Goal: Find specific page/section: Find specific page/section

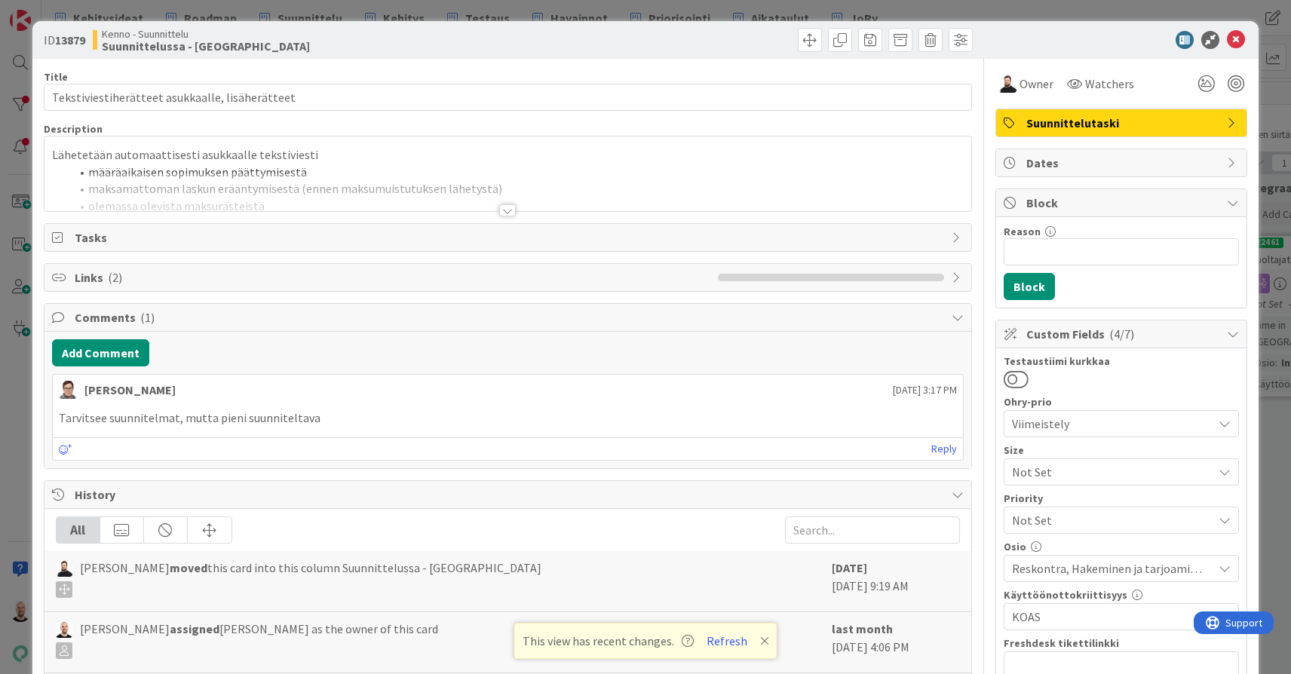
click at [670, 14] on div "ID 13879 Kenno - Suunnittelu Suunnittelussa - Rautalangat Title 47 / 128 Teksti…" at bounding box center [645, 337] width 1291 height 674
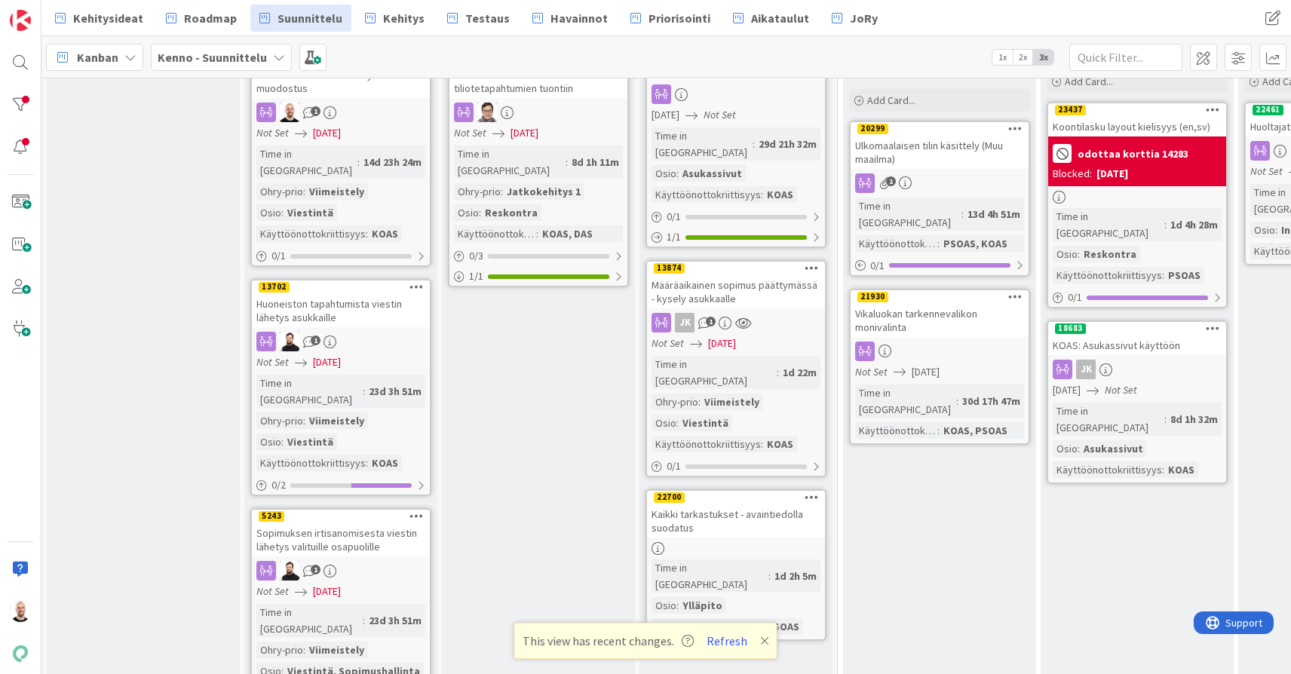
scroll to position [134, 0]
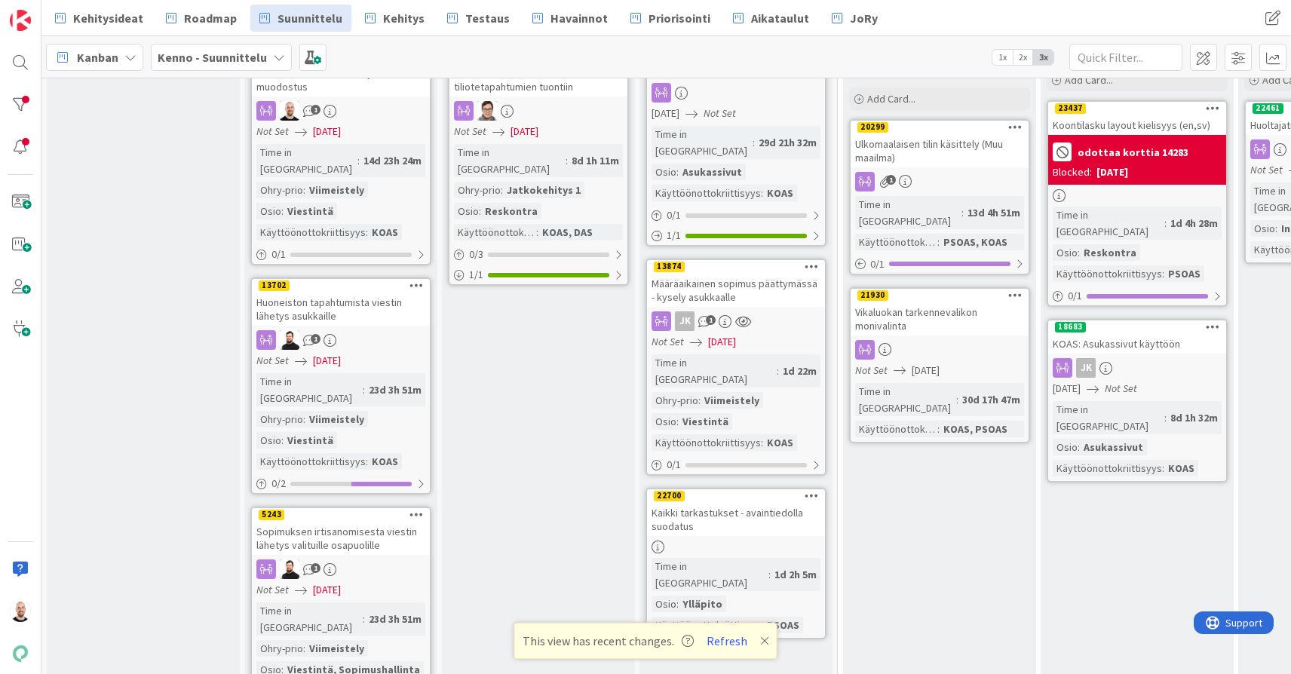
click at [330, 293] on div "Huoneiston tapahtumista viestin lähetys asukkaille" at bounding box center [341, 309] width 178 height 33
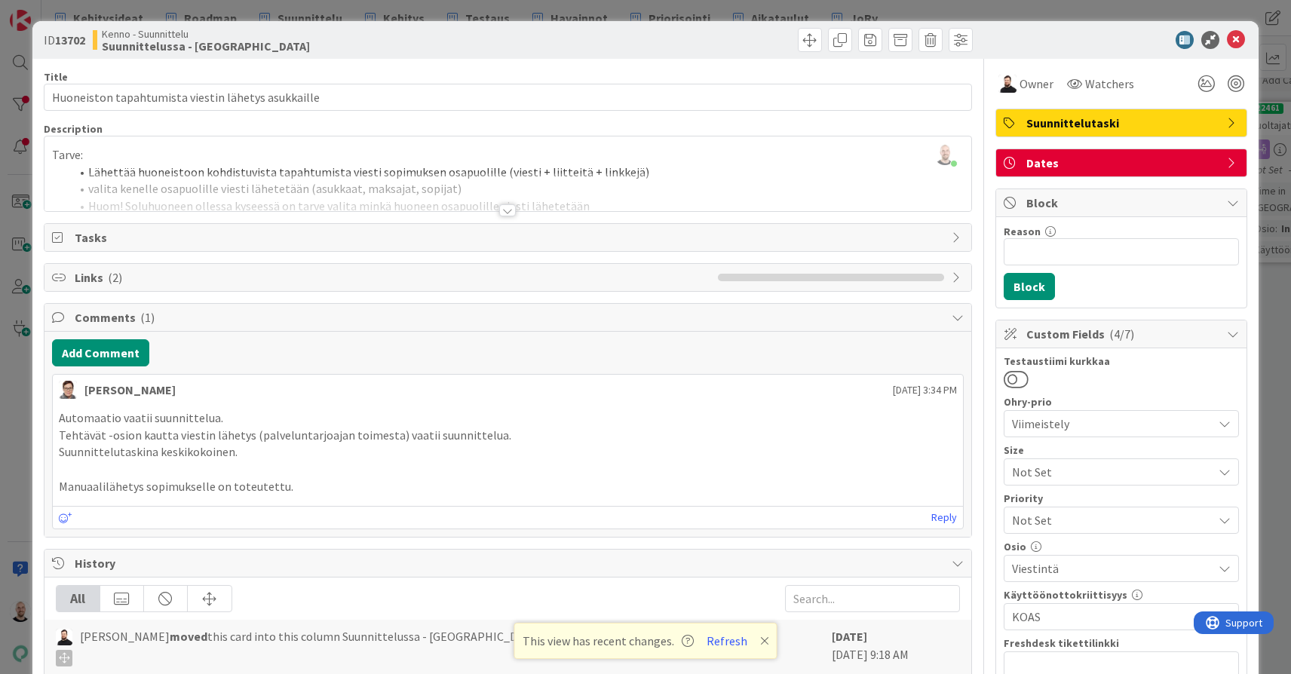
click at [502, 211] on div at bounding box center [507, 210] width 17 height 12
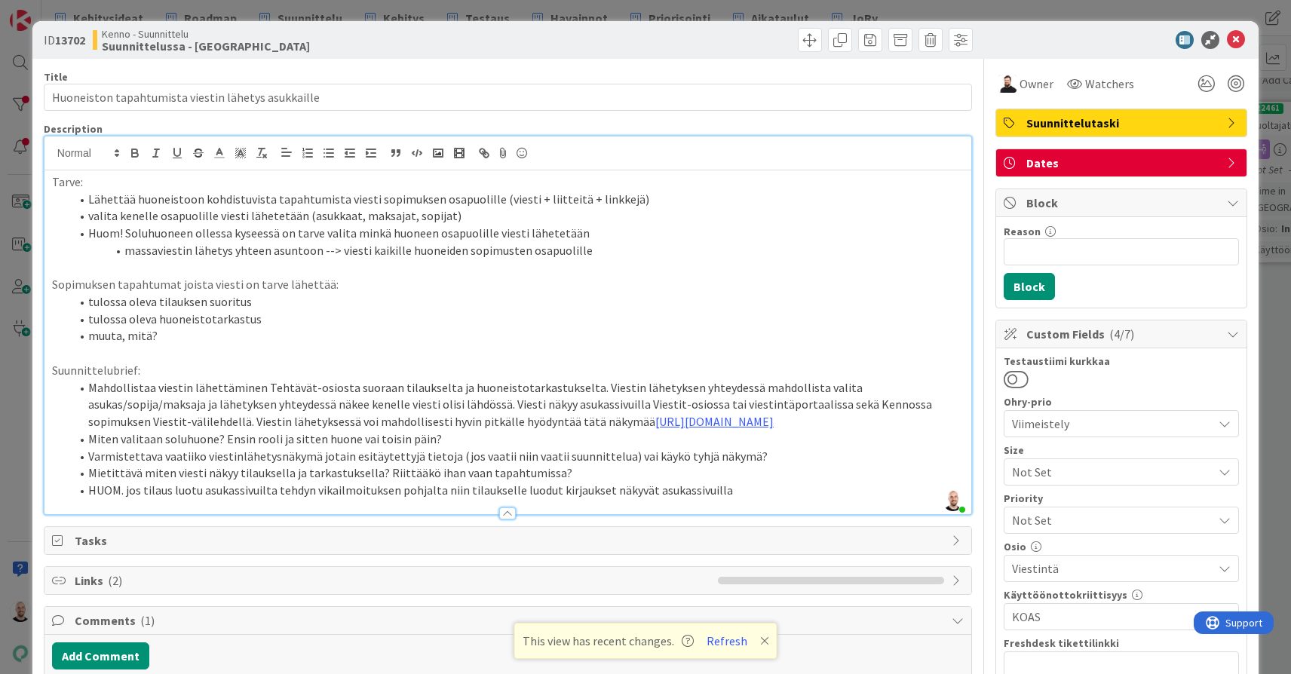
click at [23, 38] on div "ID 13702 Kenno - Suunnittelu Suunnittelussa - Rautalangat Title 50 / 128 Huonei…" at bounding box center [645, 337] width 1291 height 674
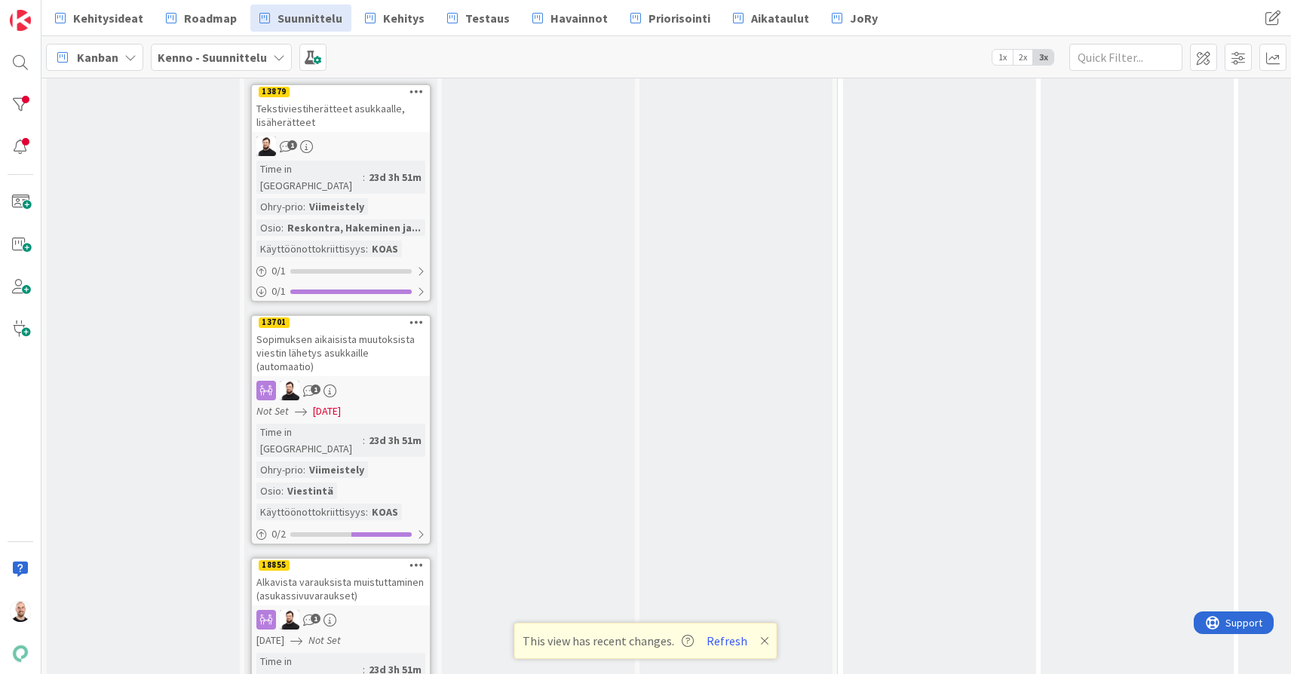
scroll to position [786, 0]
click at [345, 330] on div "Sopimuksen aikaisista muutoksista viestin lähetys asukkaille (automaatio)" at bounding box center [341, 353] width 178 height 47
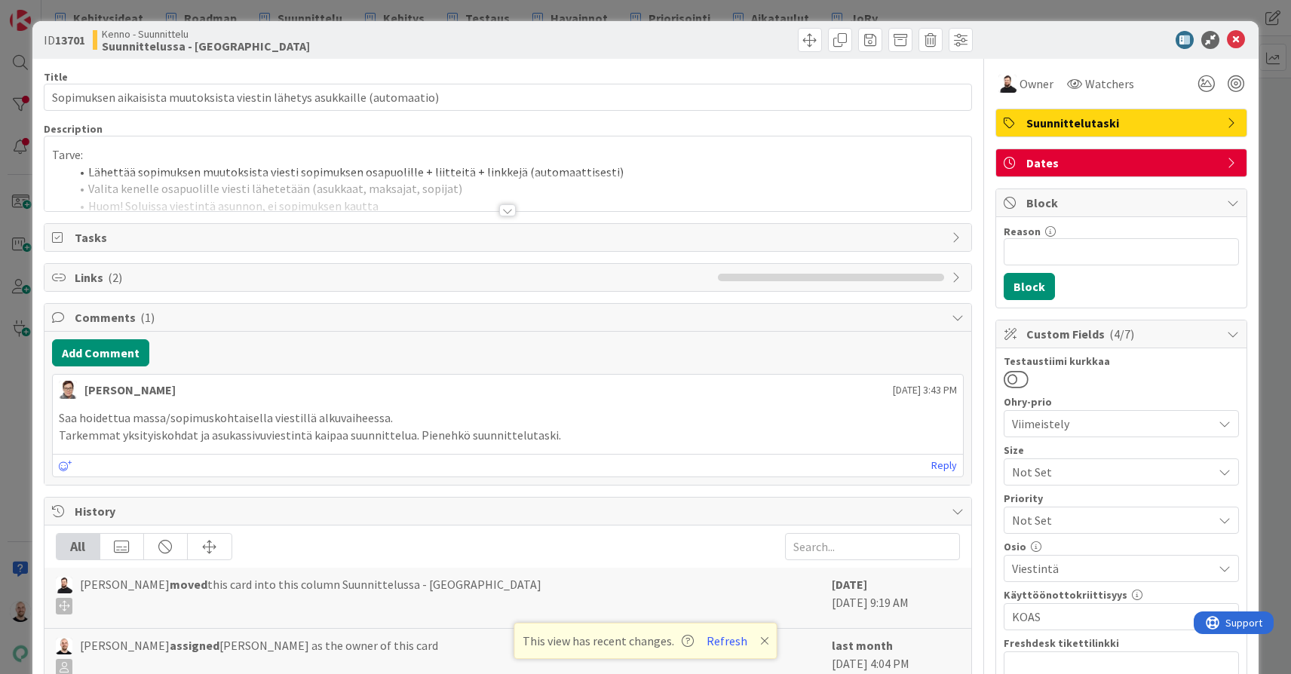
click at [511, 215] on div at bounding box center [507, 210] width 17 height 12
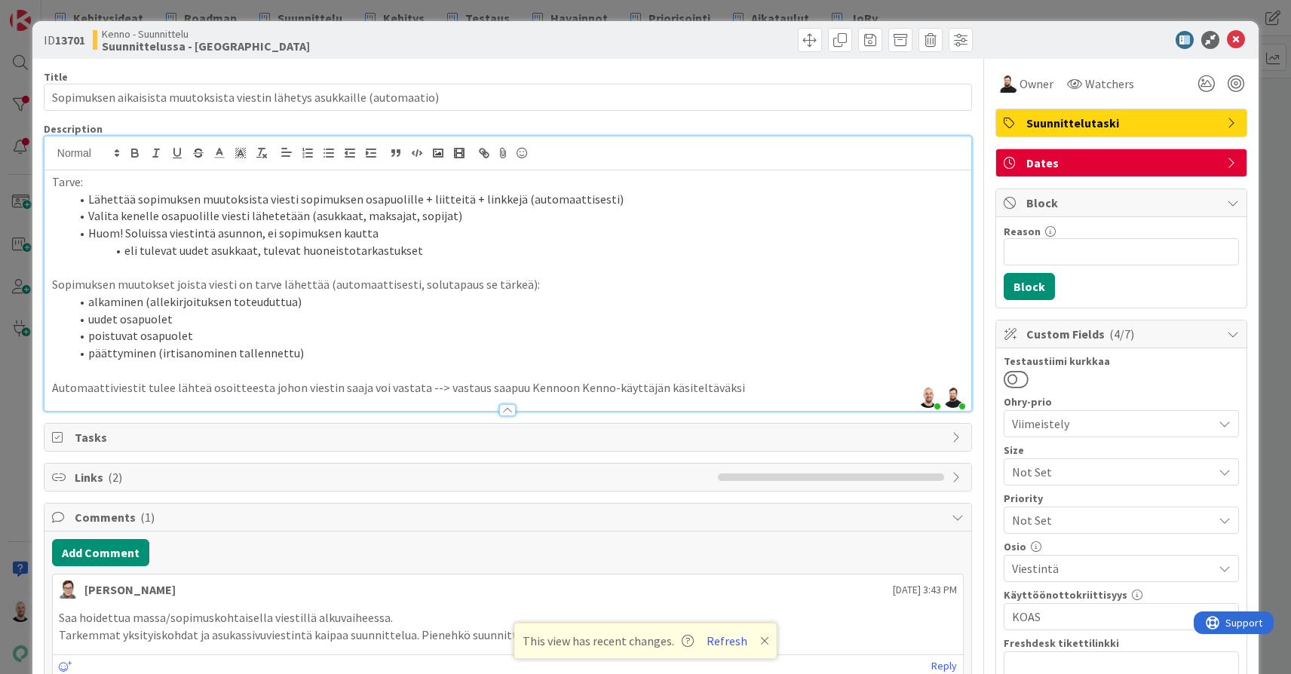
click at [250, 11] on div "ID 13701 Kenno - Suunnittelu Suunnittelussa - Rautalangat Title 73 / 128 Sopimu…" at bounding box center [645, 337] width 1291 height 674
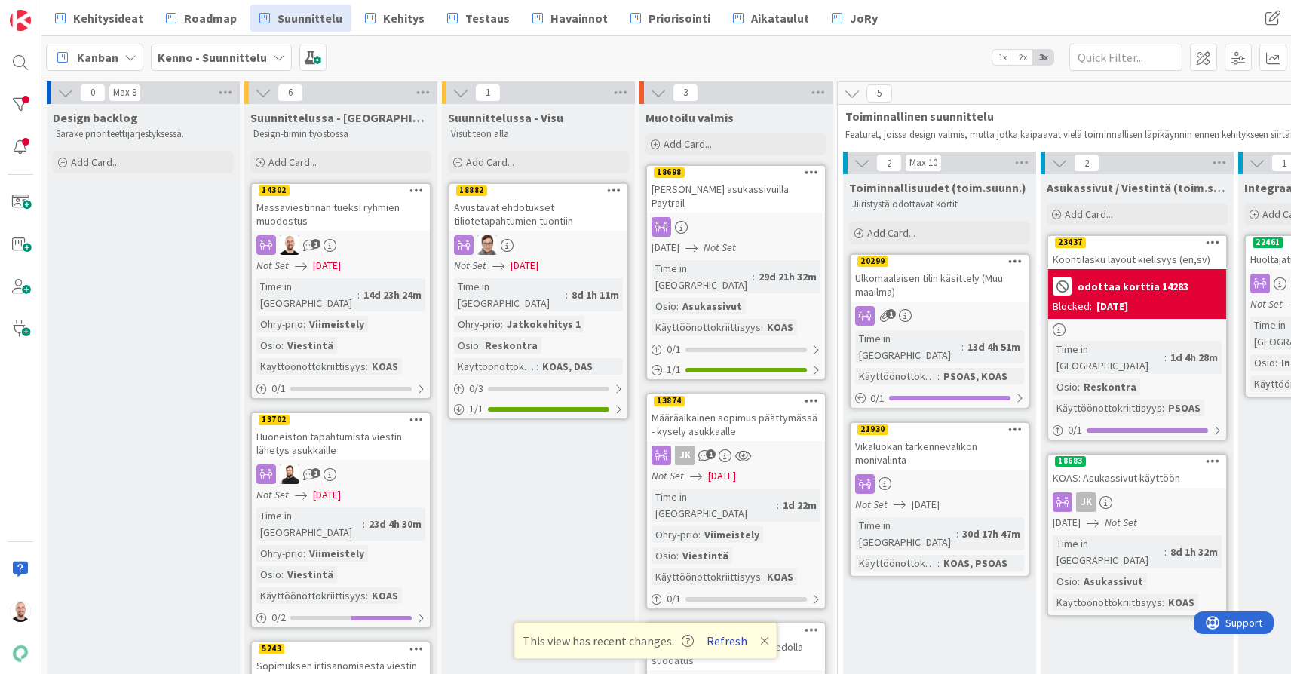
click at [728, 644] on button "Refresh" at bounding box center [726, 641] width 51 height 20
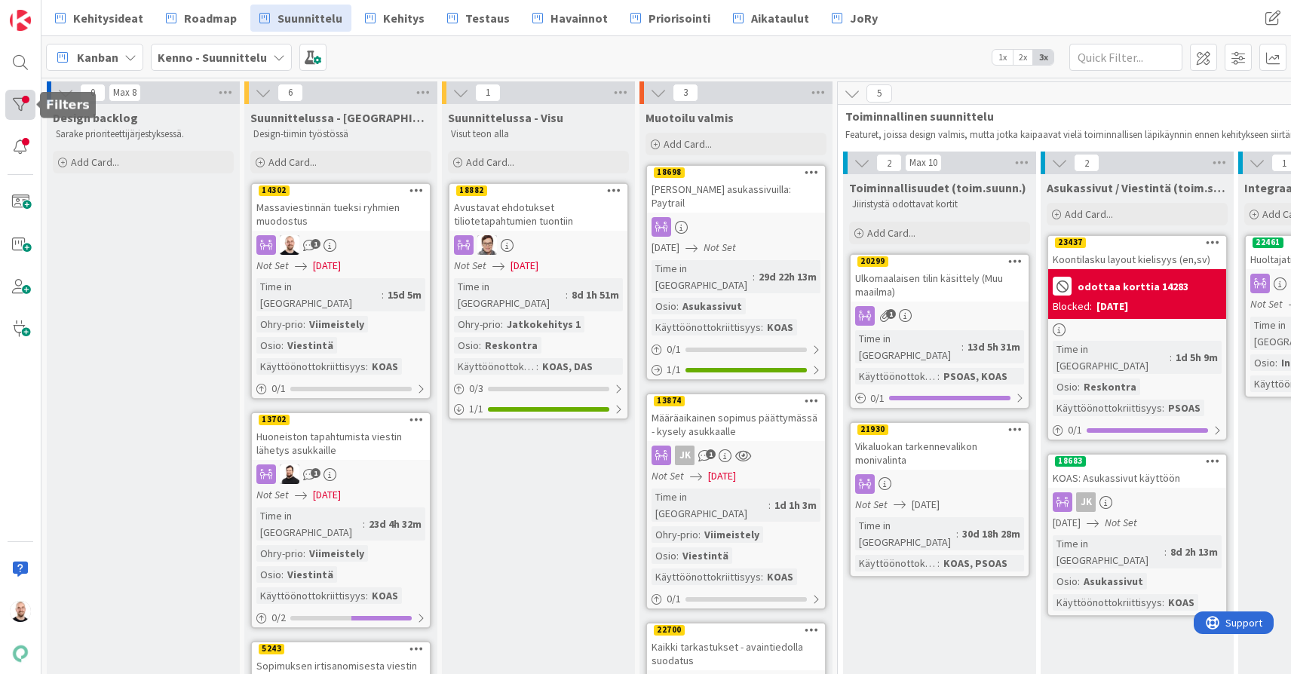
click at [14, 100] on div at bounding box center [20, 105] width 30 height 30
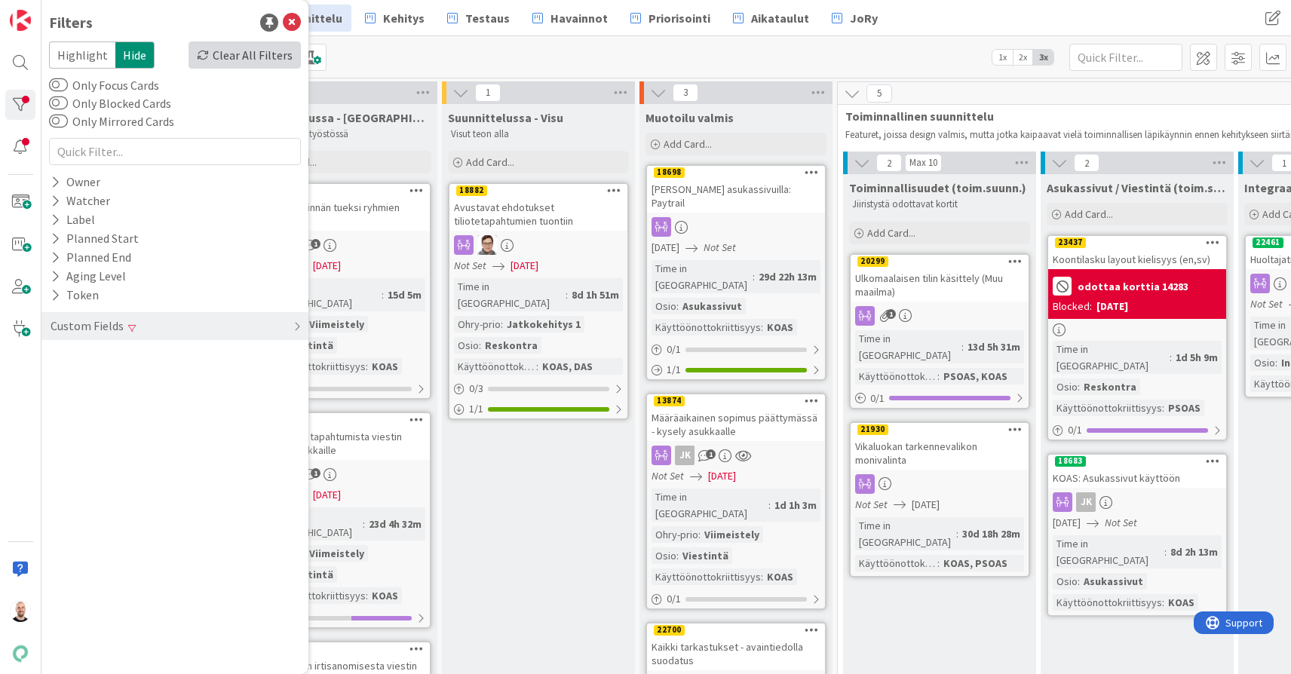
click at [252, 55] on div "Clear All Filters" at bounding box center [245, 54] width 112 height 27
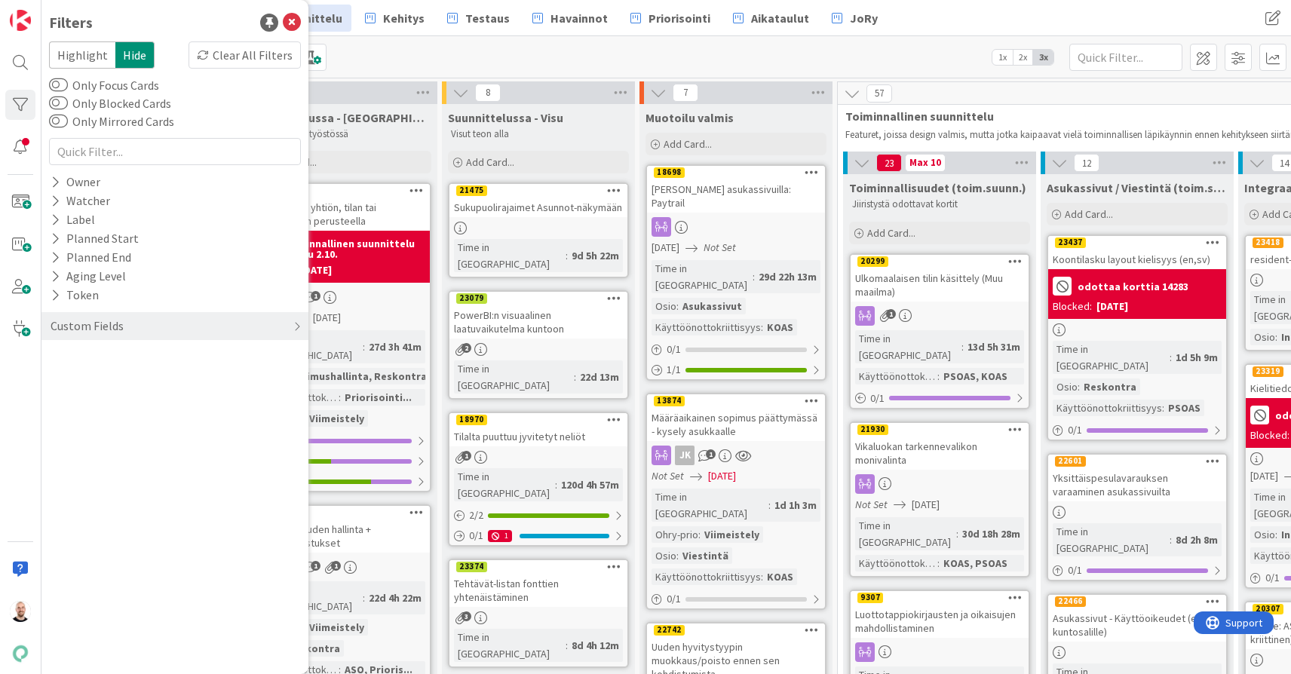
click at [412, 58] on div "Kanban Kenno - Suunnittelu 1x 2x 3x" at bounding box center [666, 56] width 1250 height 41
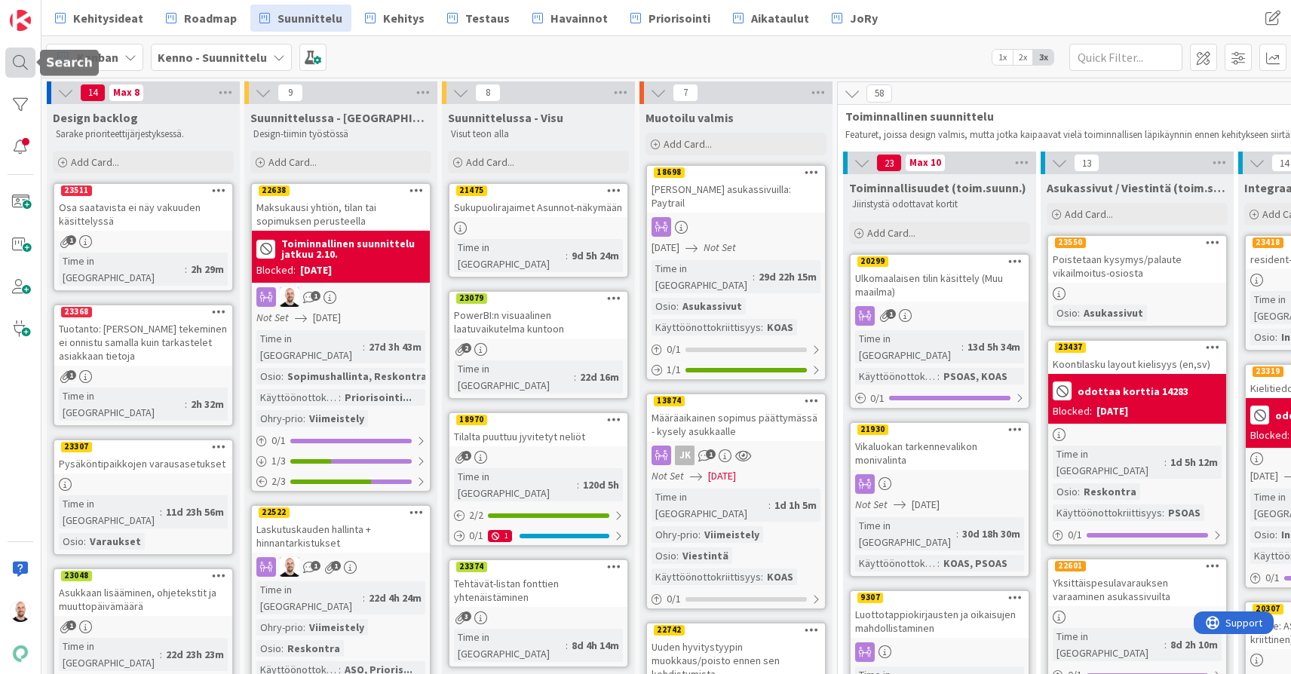
click at [29, 63] on div at bounding box center [20, 63] width 30 height 30
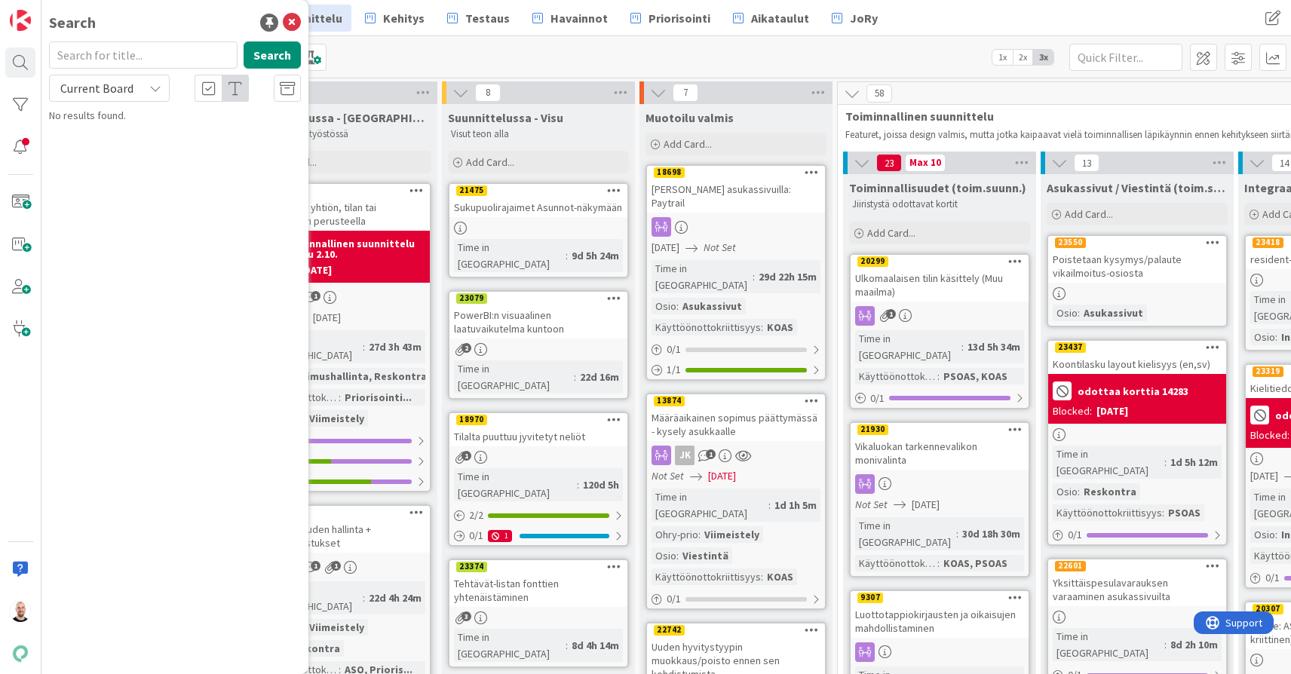
click at [158, 60] on input "text" at bounding box center [143, 54] width 189 height 27
click at [127, 94] on span "Current Board" at bounding box center [96, 88] width 73 height 15
click at [127, 149] on span "All Boards" at bounding box center [135, 151] width 157 height 23
click at [122, 55] on input "kysy asumisesta" at bounding box center [143, 54] width 189 height 27
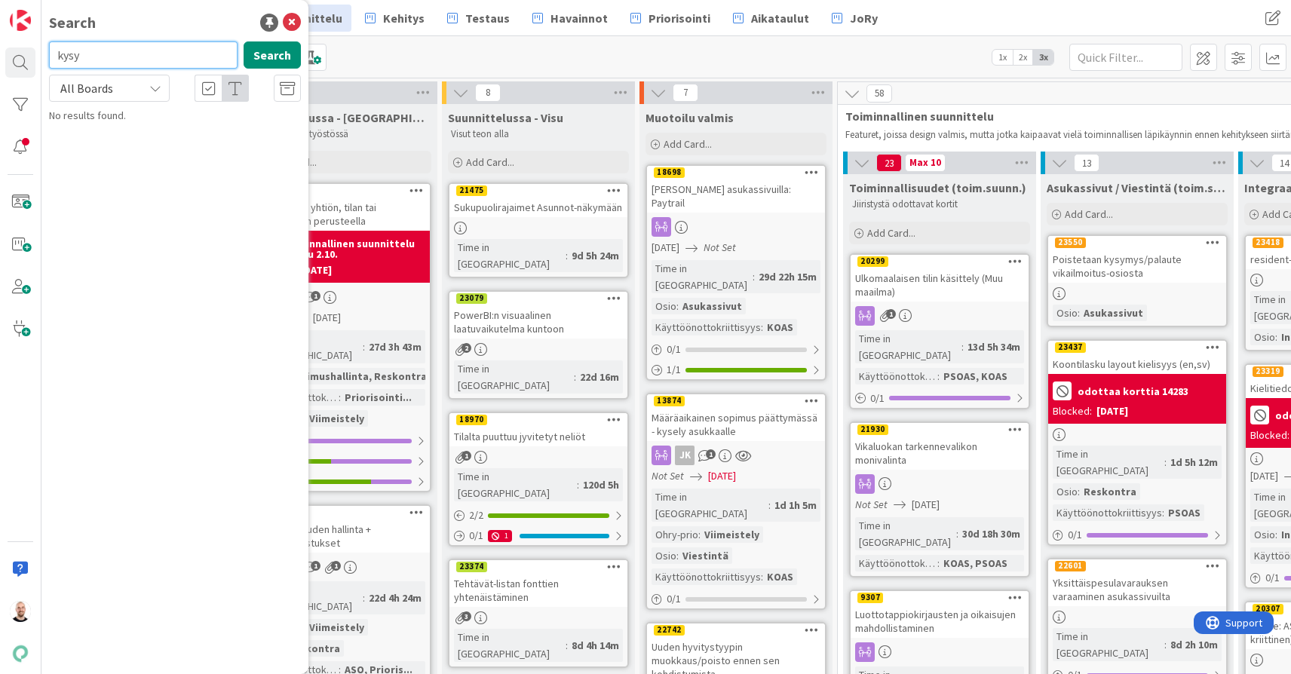
click at [134, 57] on input "kysy" at bounding box center [143, 54] width 189 height 27
type input "k"
type input "palaute"
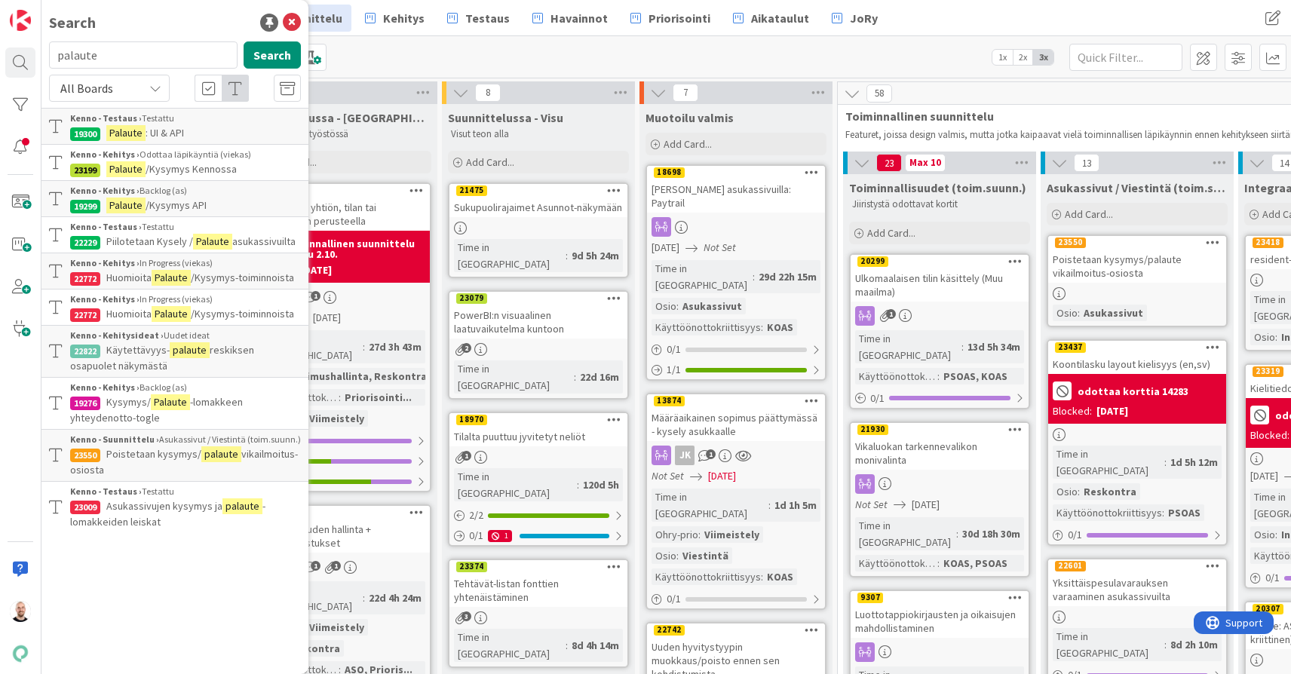
click at [228, 444] on div "Kenno - Suunnittelu › Asukassivut / Viestintä (toim.suunn.)" at bounding box center [185, 440] width 231 height 14
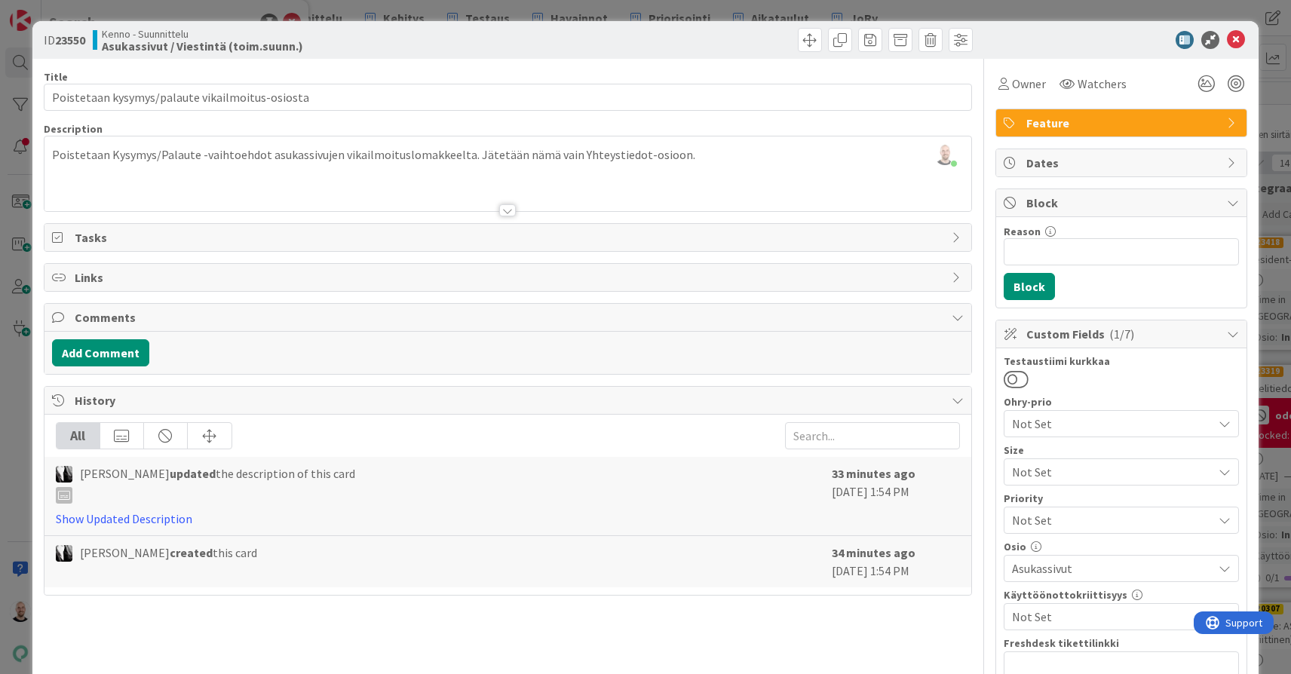
click at [585, 14] on div "ID 23550 Kenno - Suunnittelu Asukassivut / Viestintä (toim.suunn.) Title 47 / 1…" at bounding box center [645, 337] width 1291 height 674
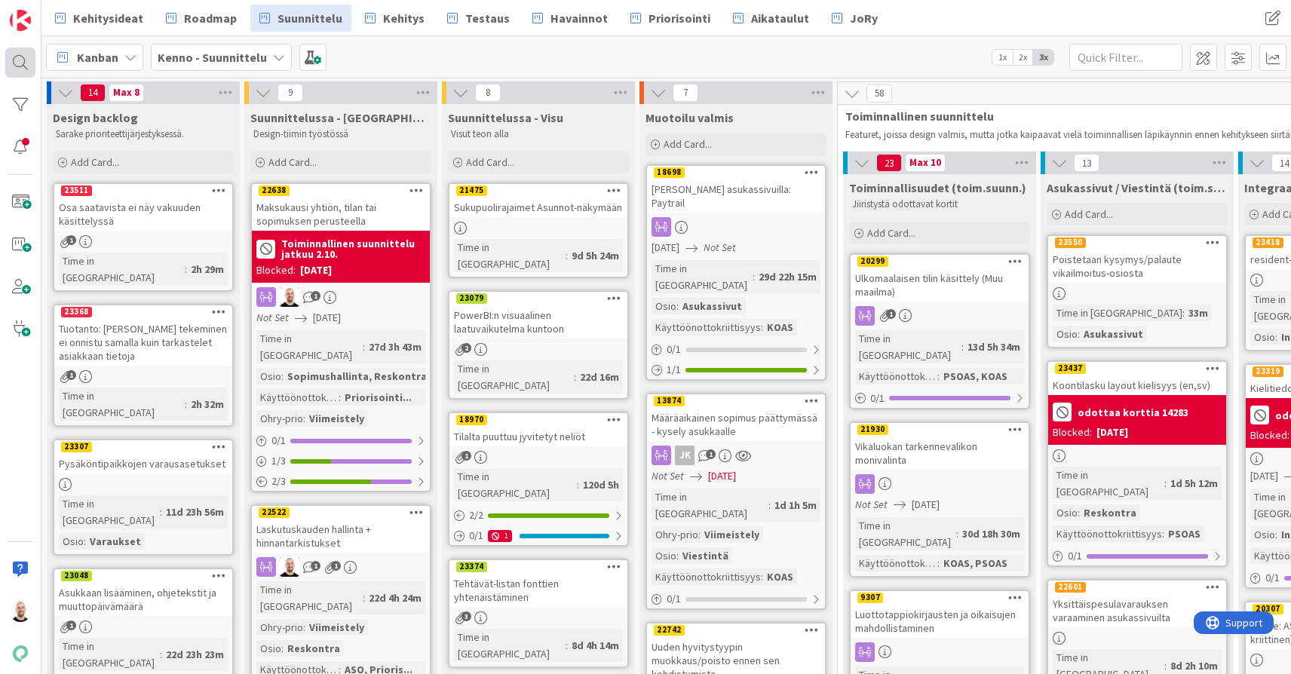
click at [23, 63] on div at bounding box center [20, 63] width 30 height 30
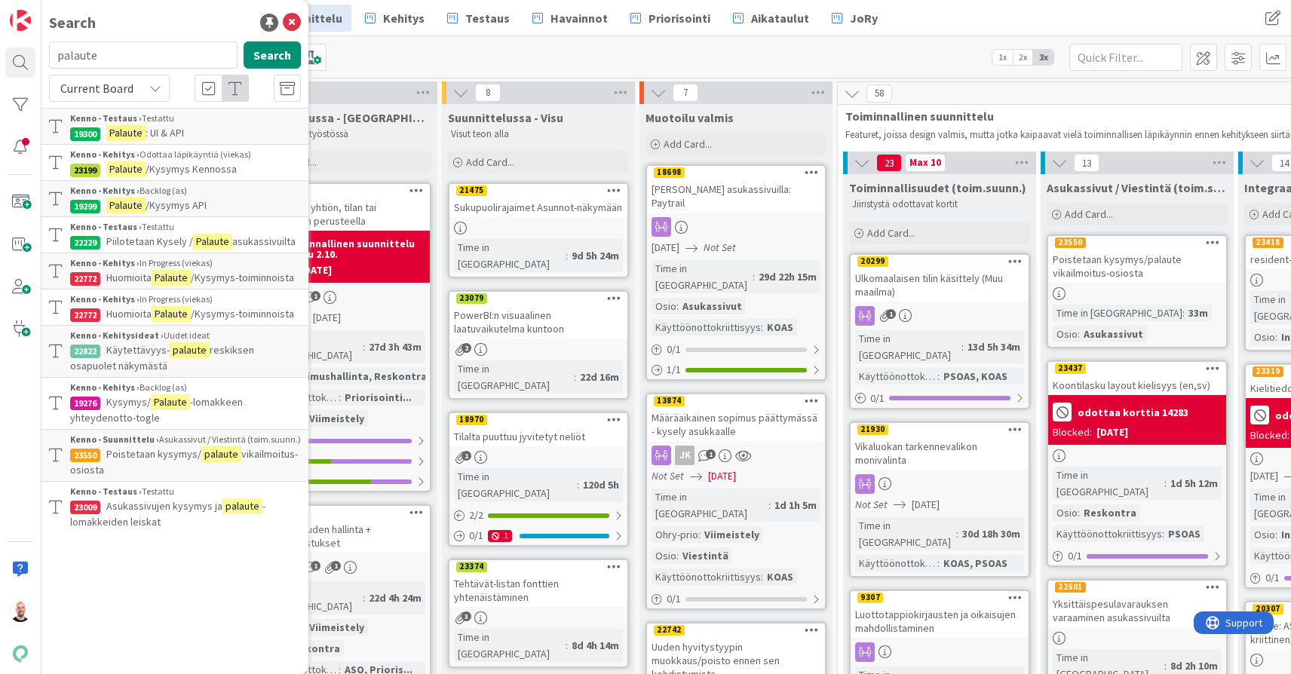
click at [122, 63] on input "palaute" at bounding box center [143, 54] width 189 height 27
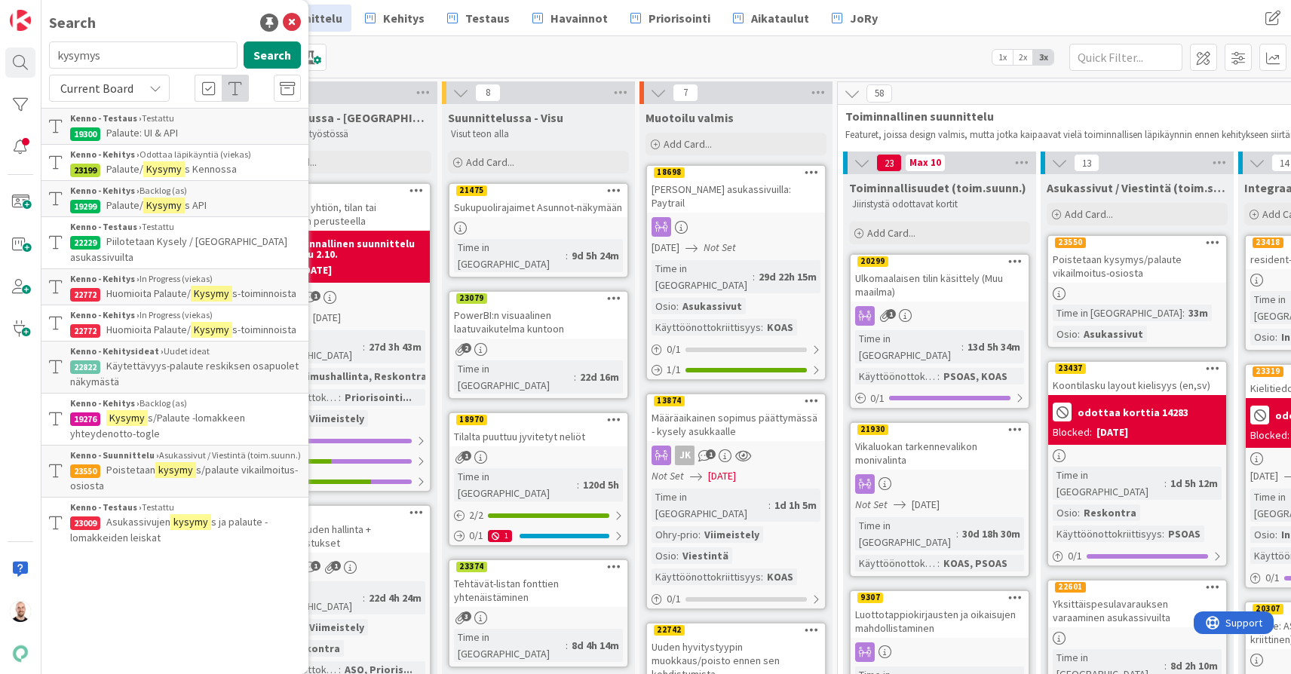
type input "kysymys"
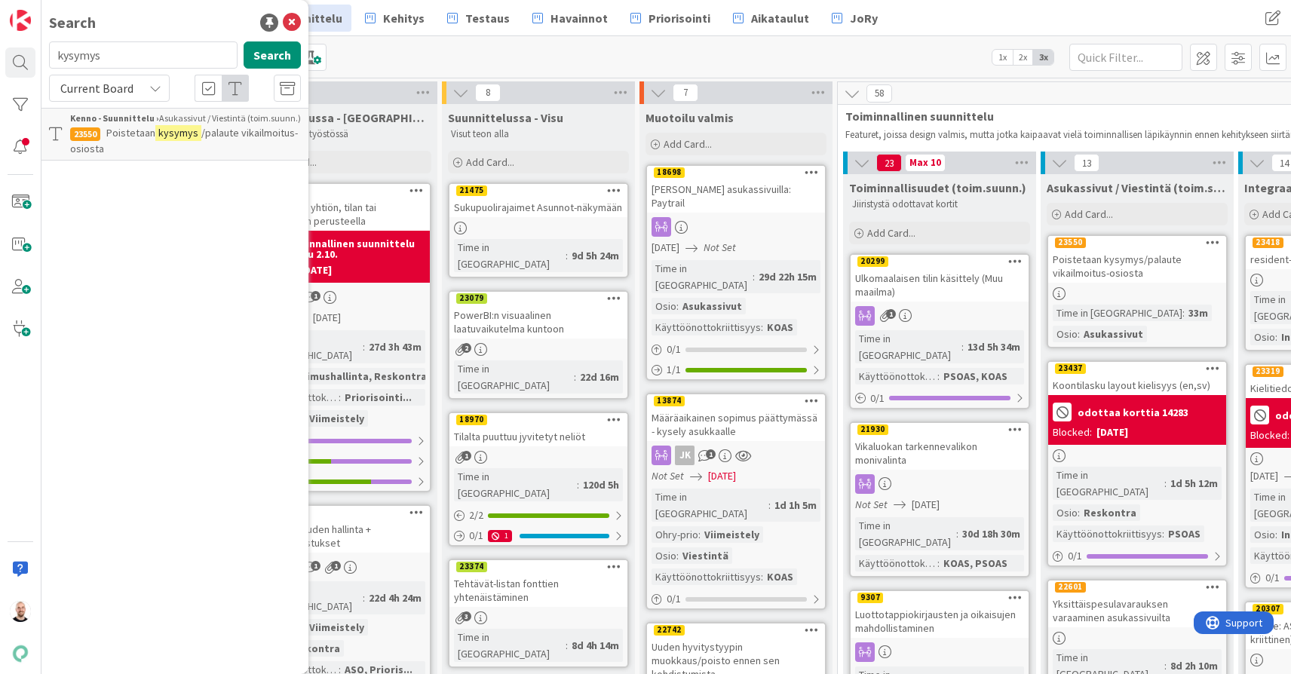
click at [150, 96] on div "Current Board" at bounding box center [109, 88] width 121 height 27
click at [149, 142] on span "All Boards" at bounding box center [135, 151] width 157 height 23
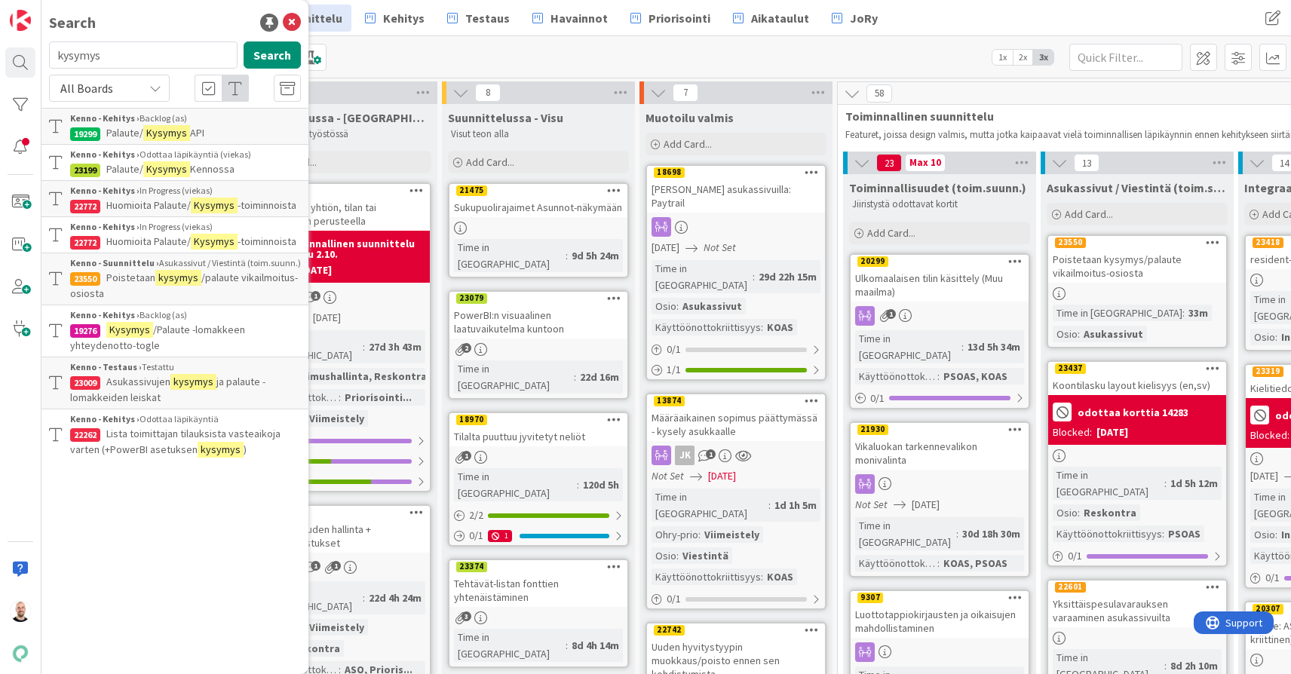
click at [214, 164] on span "Kennossa" at bounding box center [212, 169] width 44 height 14
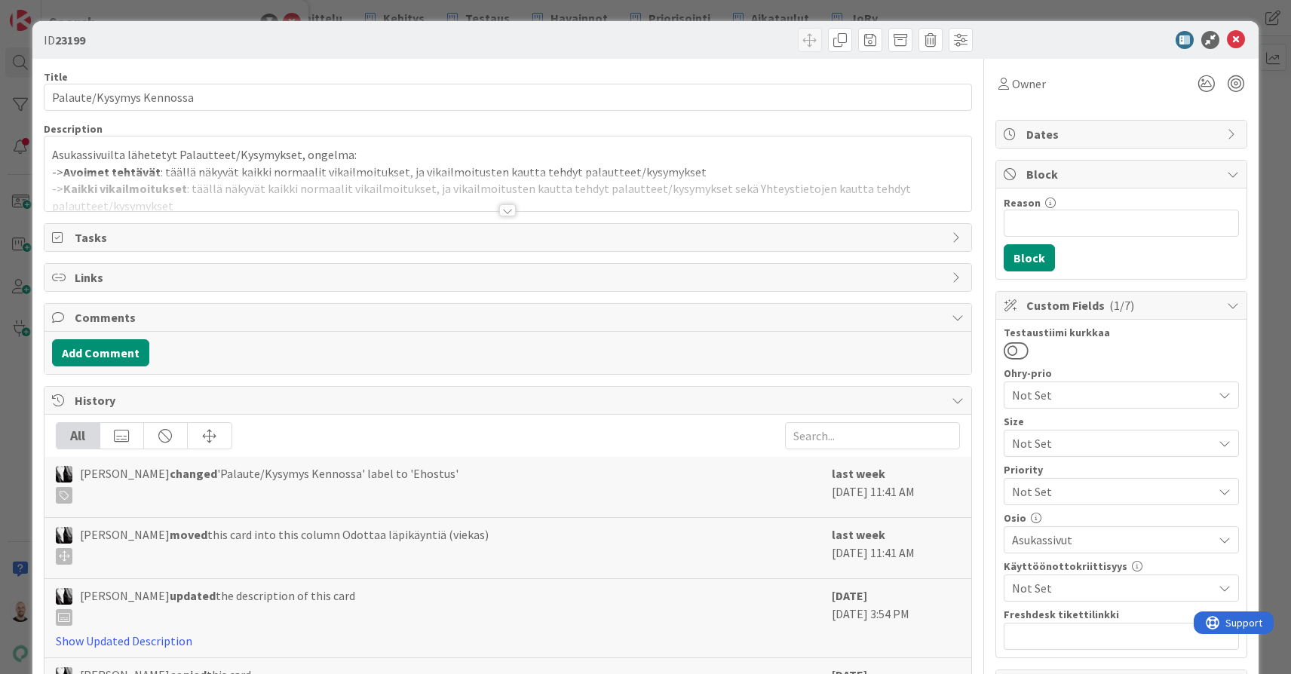
type input "19335"
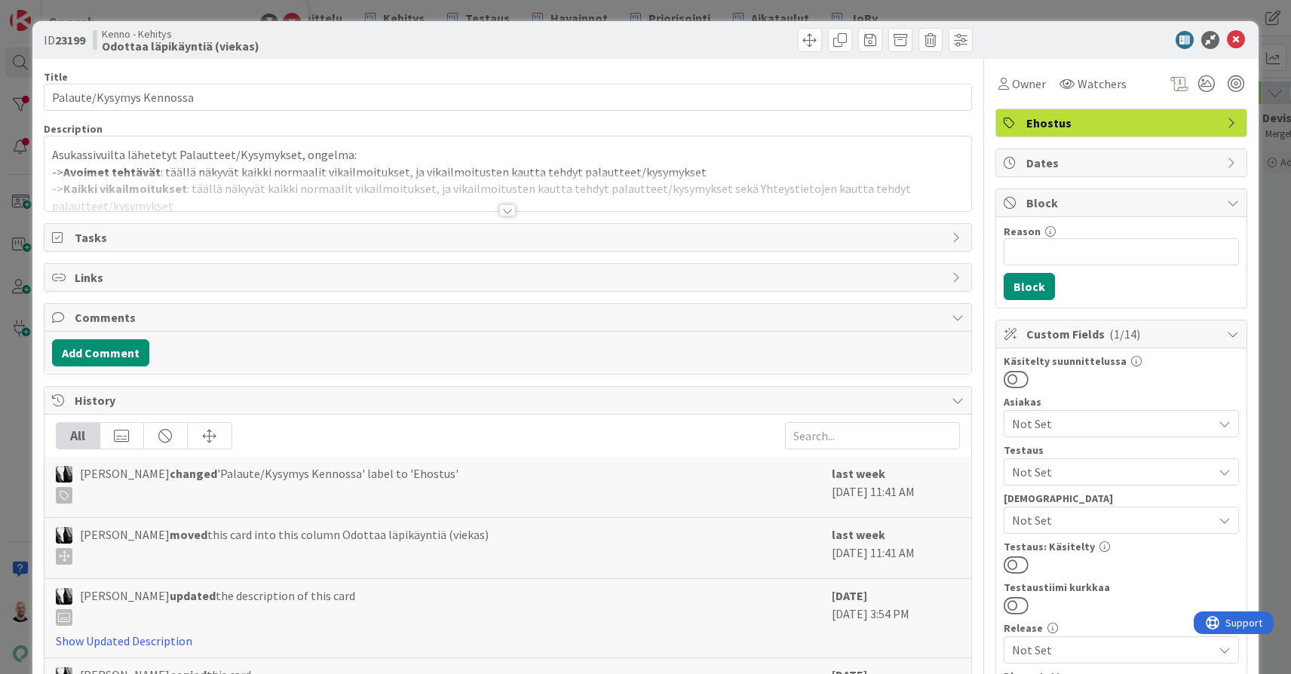
click at [506, 215] on div at bounding box center [507, 210] width 17 height 12
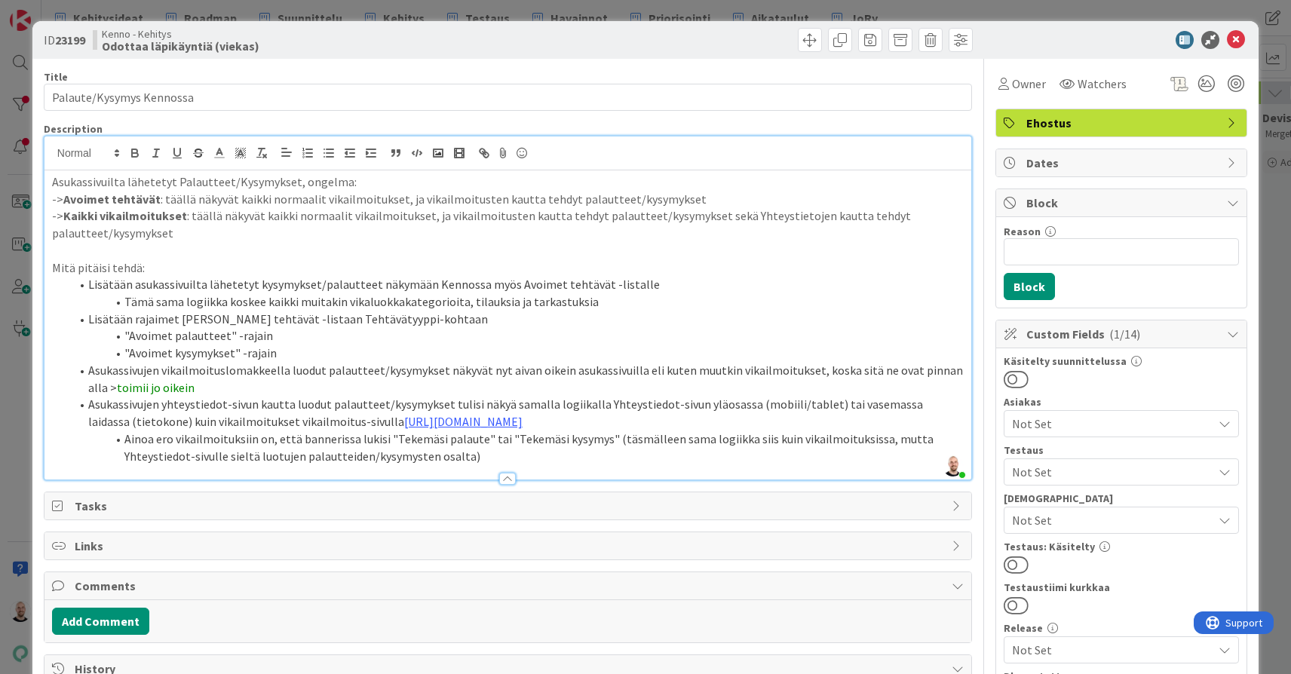
click at [471, 15] on div "ID 23199 Kenno - Kehitys Odottaa läpikäyntiä (viekas) Title 24 / 128 Palaute/Ky…" at bounding box center [645, 337] width 1291 height 674
